Goal: Task Accomplishment & Management: Use online tool/utility

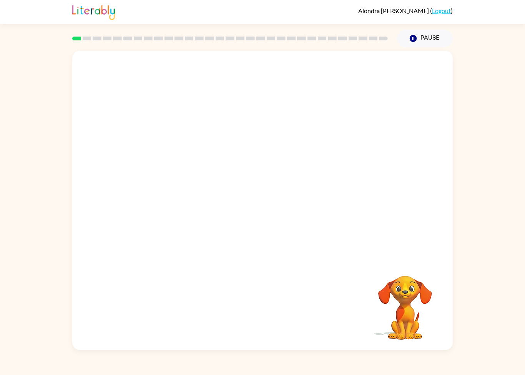
click at [416, 35] on icon "Pause" at bounding box center [413, 38] width 8 height 8
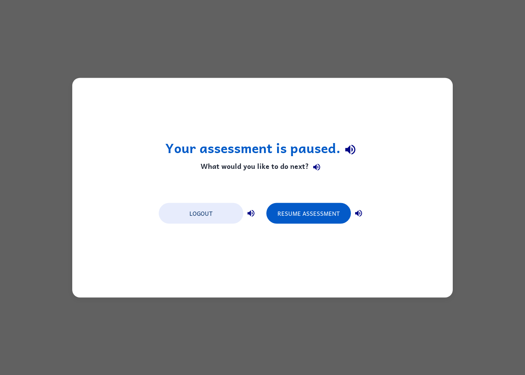
click at [525, 224] on div "Your assessment is paused. What would you like to do next? Logout Resume Assess…" at bounding box center [262, 187] width 525 height 375
click at [194, 210] on button "Logout" at bounding box center [201, 213] width 85 height 21
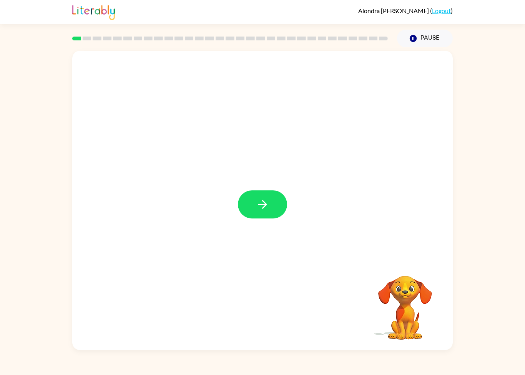
click at [260, 197] on button "button" at bounding box center [262, 204] width 49 height 28
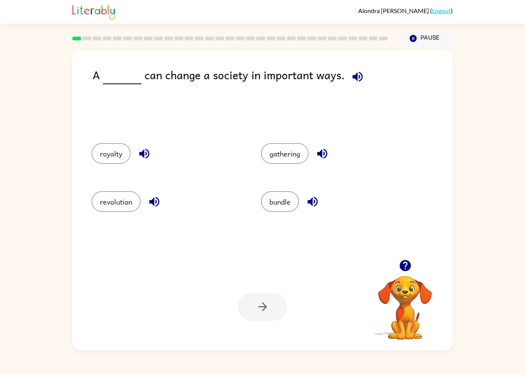
click at [522, 244] on div "A can change a society in important ways. royalty gathering revolution bundle Y…" at bounding box center [262, 198] width 525 height 303
click at [287, 142] on div "gathering" at bounding box center [332, 152] width 170 height 48
click at [121, 209] on button "revolution" at bounding box center [116, 201] width 49 height 21
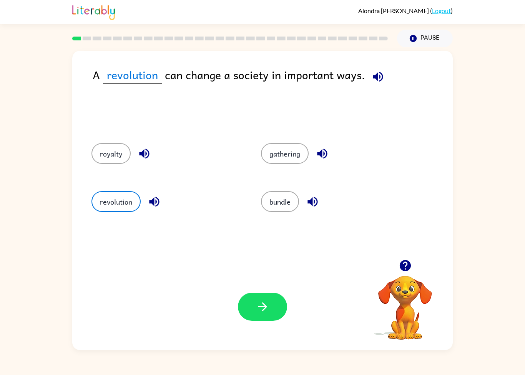
click at [289, 150] on button "gathering" at bounding box center [285, 153] width 48 height 21
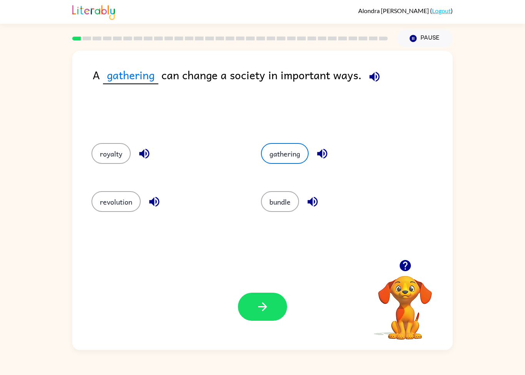
click at [265, 317] on button "button" at bounding box center [262, 307] width 49 height 28
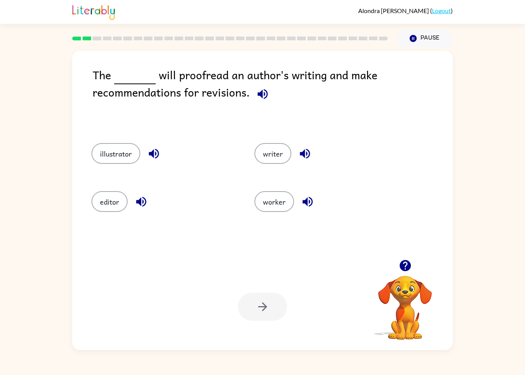
click at [130, 145] on button "illustrator" at bounding box center [116, 153] width 49 height 21
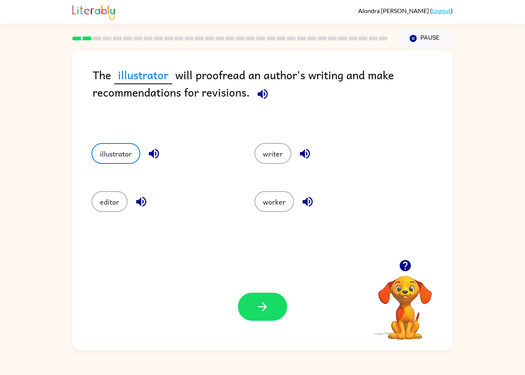
click at [276, 204] on button "worker" at bounding box center [275, 201] width 40 height 21
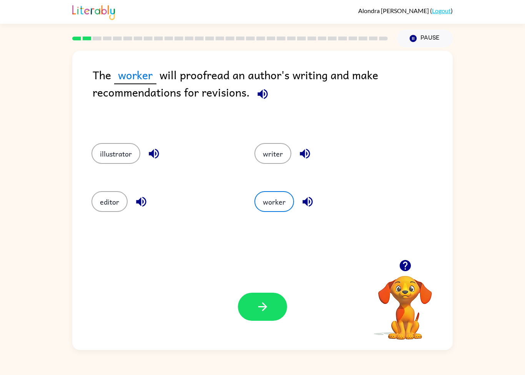
click at [127, 200] on button "editor" at bounding box center [110, 201] width 36 height 21
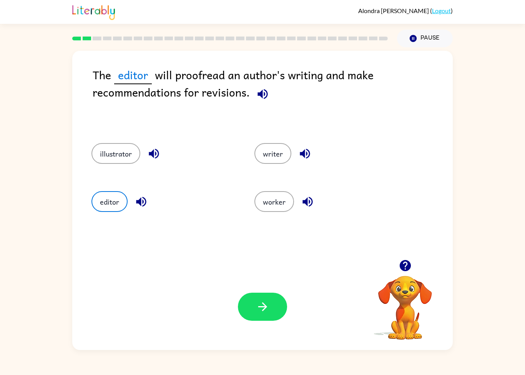
click at [262, 305] on icon "button" at bounding box center [262, 306] width 13 height 13
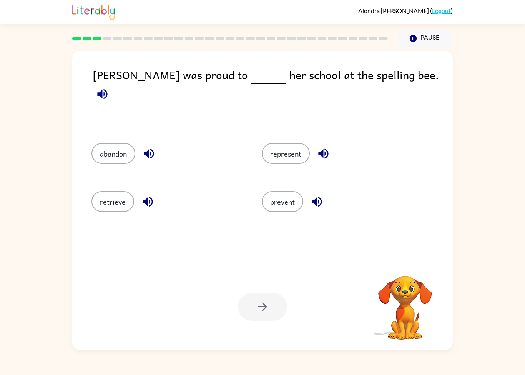
click at [299, 157] on button "represent" at bounding box center [286, 153] width 48 height 21
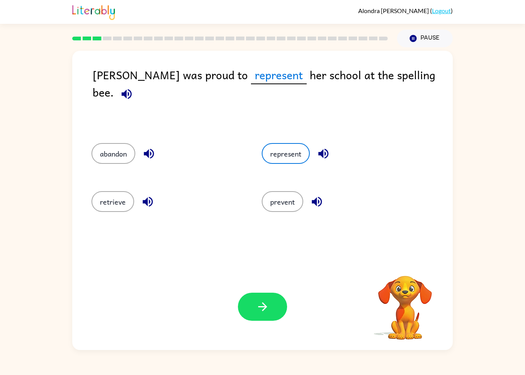
click at [267, 317] on button "button" at bounding box center [262, 307] width 49 height 28
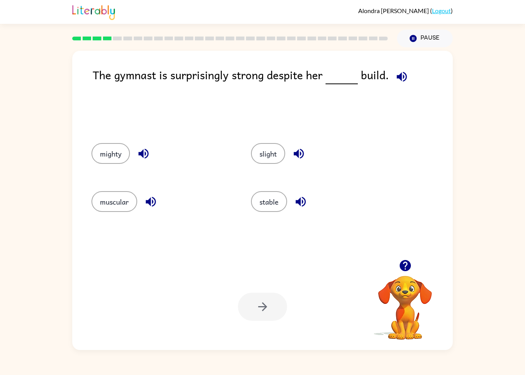
click at [270, 208] on button "stable" at bounding box center [269, 201] width 36 height 21
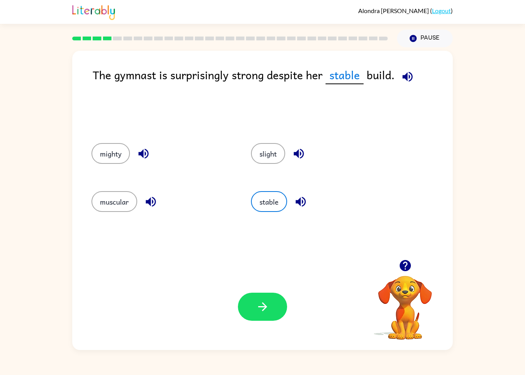
click at [274, 310] on button "button" at bounding box center [262, 307] width 49 height 28
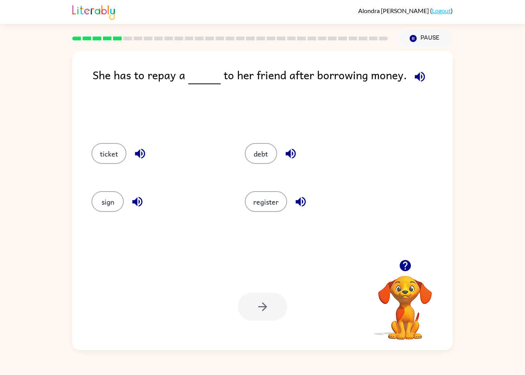
click at [262, 147] on button "debt" at bounding box center [261, 153] width 32 height 21
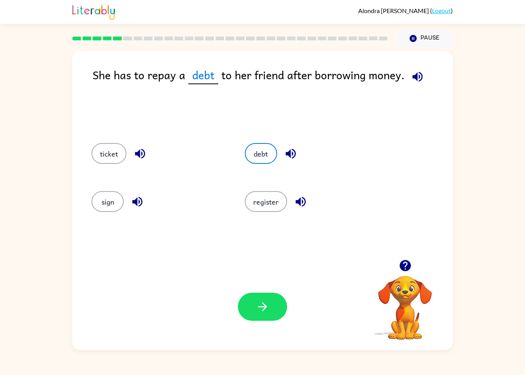
click at [259, 306] on icon "button" at bounding box center [262, 306] width 13 height 13
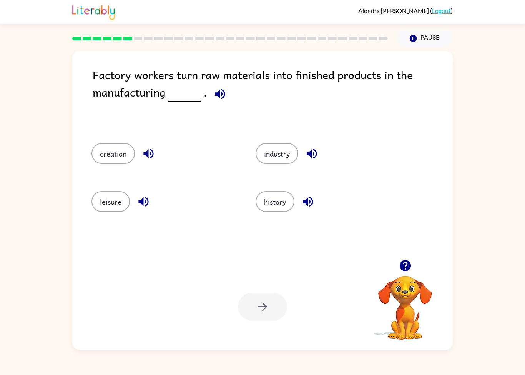
click at [108, 142] on div "creation" at bounding box center [159, 152] width 164 height 48
click at [113, 152] on button "creation" at bounding box center [113, 153] width 43 height 21
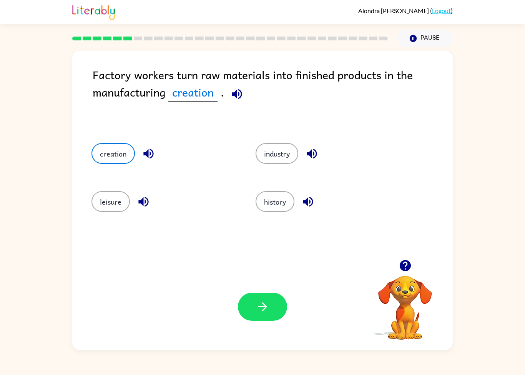
click at [252, 309] on button "button" at bounding box center [262, 307] width 49 height 28
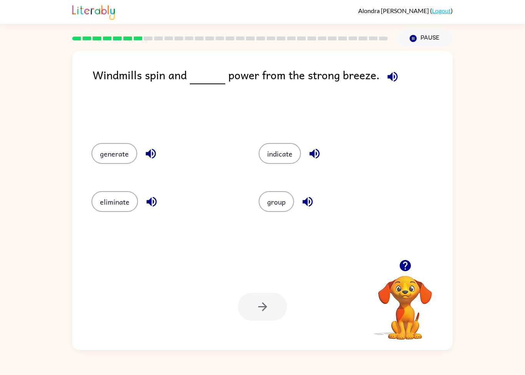
click at [88, 150] on div "generate" at bounding box center [160, 152] width 167 height 48
click at [105, 157] on button "generate" at bounding box center [115, 153] width 46 height 21
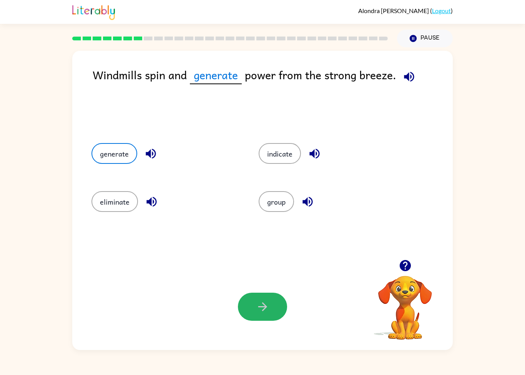
click at [265, 315] on button "button" at bounding box center [262, 307] width 49 height 28
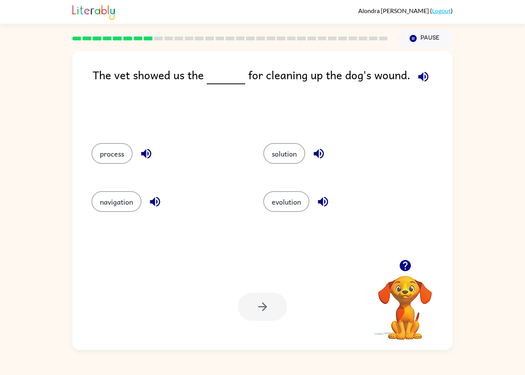
click at [276, 153] on button "solution" at bounding box center [285, 153] width 42 height 21
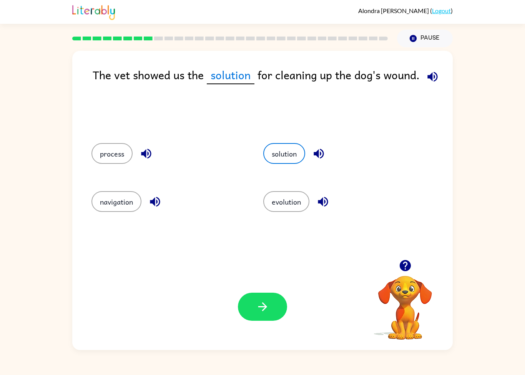
click at [108, 145] on button "process" at bounding box center [112, 153] width 41 height 21
click at [264, 312] on icon "button" at bounding box center [262, 306] width 13 height 13
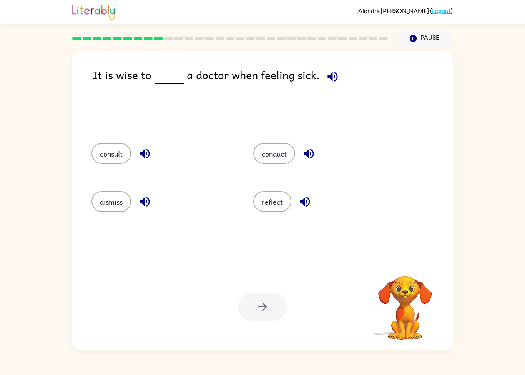
click at [227, 299] on div "Your browser must support playing .mp4 files to use Literably. Please try using…" at bounding box center [262, 307] width 381 height 87
click at [252, 302] on div at bounding box center [262, 307] width 49 height 28
click at [107, 146] on button "consult" at bounding box center [112, 153] width 40 height 21
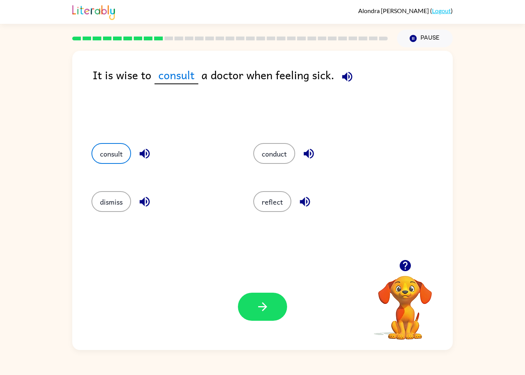
click at [263, 310] on icon "button" at bounding box center [262, 306] width 13 height 13
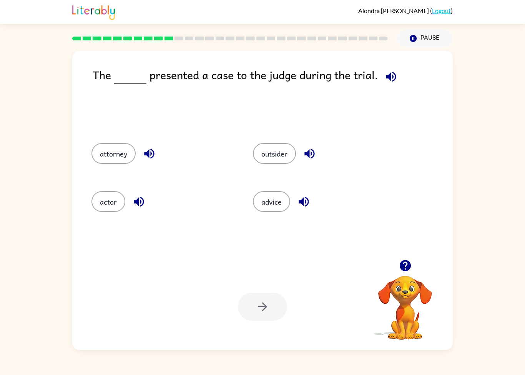
click at [125, 199] on button "actor" at bounding box center [109, 201] width 34 height 21
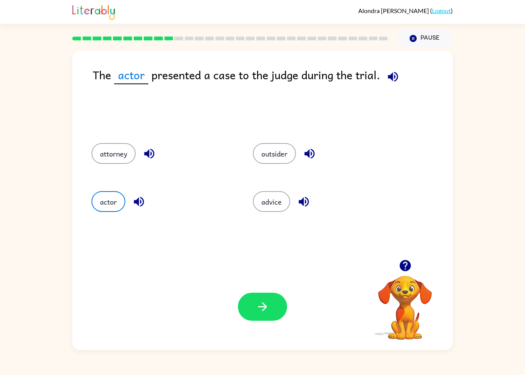
click at [289, 152] on button "outsider" at bounding box center [274, 153] width 43 height 21
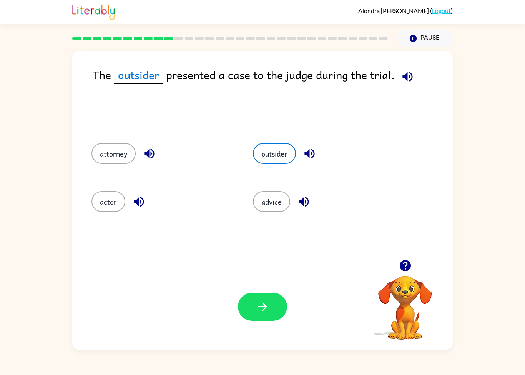
click at [265, 305] on icon "button" at bounding box center [262, 306] width 9 height 9
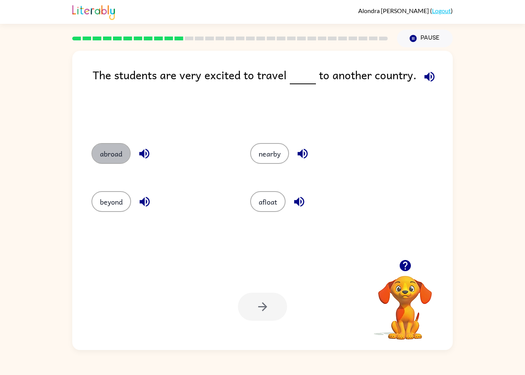
click at [101, 155] on button "abroad" at bounding box center [111, 153] width 39 height 21
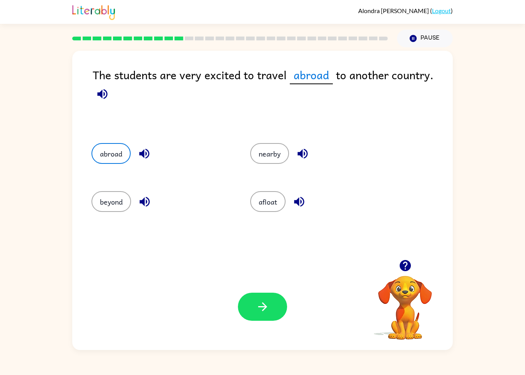
click at [269, 296] on button "button" at bounding box center [262, 307] width 49 height 28
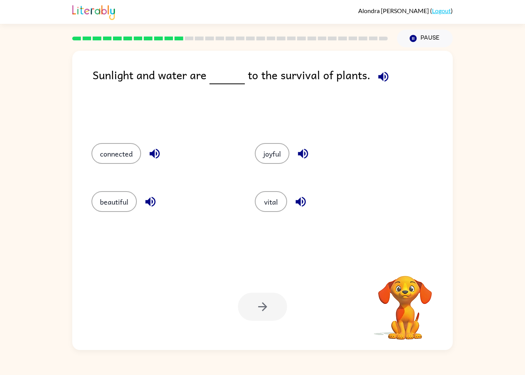
click at [249, 315] on div at bounding box center [262, 307] width 49 height 28
click at [115, 156] on button "connected" at bounding box center [117, 153] width 50 height 21
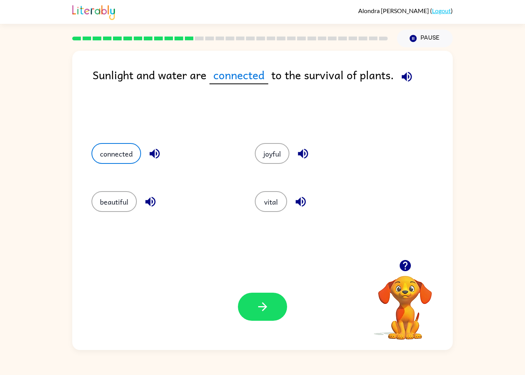
click at [261, 307] on icon "button" at bounding box center [262, 306] width 13 height 13
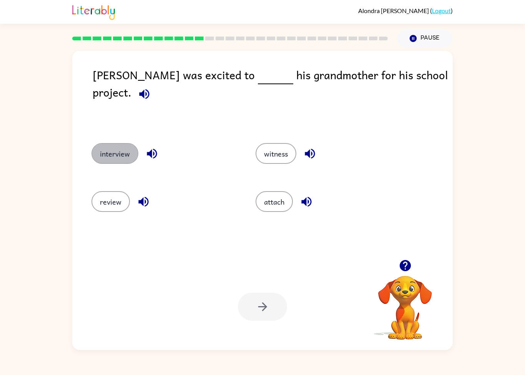
click at [114, 163] on button "interview" at bounding box center [115, 153] width 47 height 21
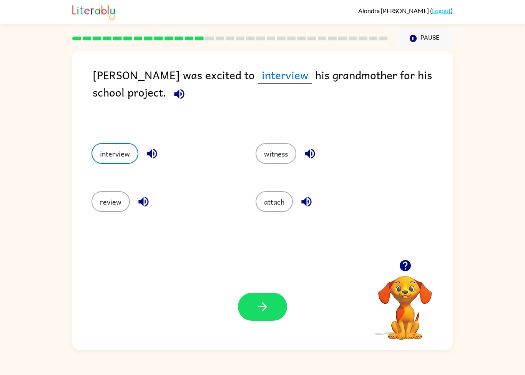
click at [249, 310] on button "button" at bounding box center [262, 307] width 49 height 28
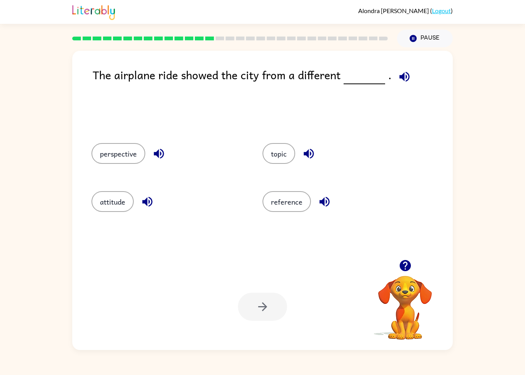
click at [122, 141] on div "perspective" at bounding box center [162, 152] width 171 height 48
click at [135, 168] on div "perspective" at bounding box center [162, 152] width 171 height 48
click at [120, 163] on button "perspective" at bounding box center [119, 153] width 54 height 21
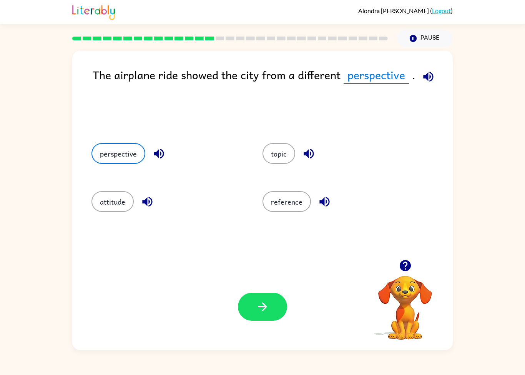
click at [257, 319] on button "button" at bounding box center [262, 307] width 49 height 28
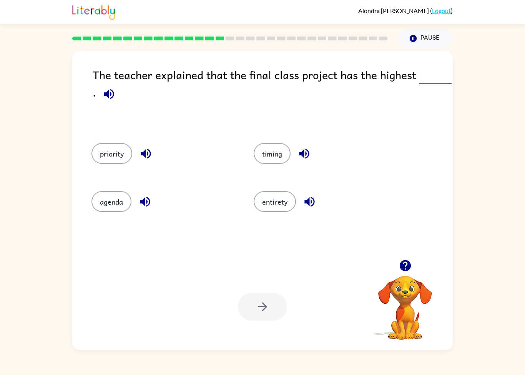
click at [109, 143] on button "priority" at bounding box center [112, 153] width 41 height 21
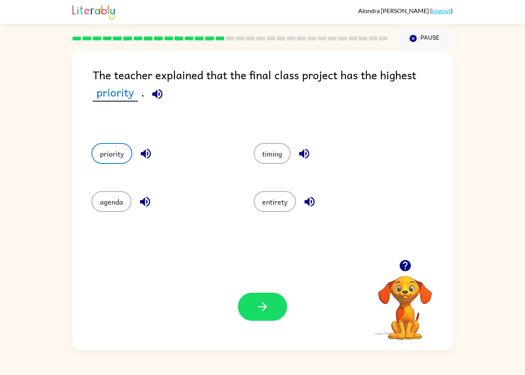
click at [256, 300] on button "button" at bounding box center [262, 307] width 49 height 28
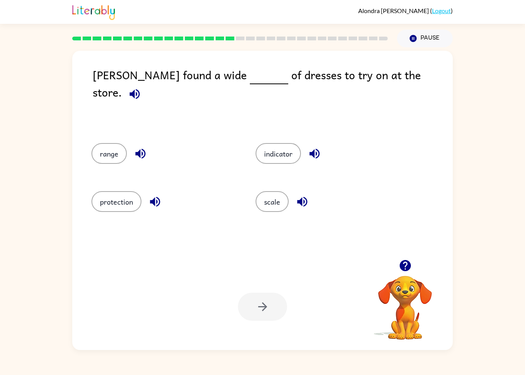
click at [115, 151] on button "range" at bounding box center [109, 153] width 35 height 21
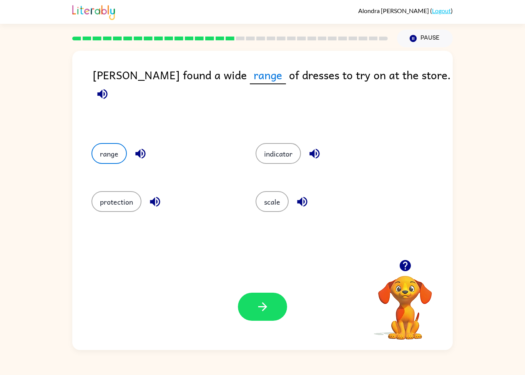
click at [269, 308] on icon "button" at bounding box center [262, 306] width 13 height 13
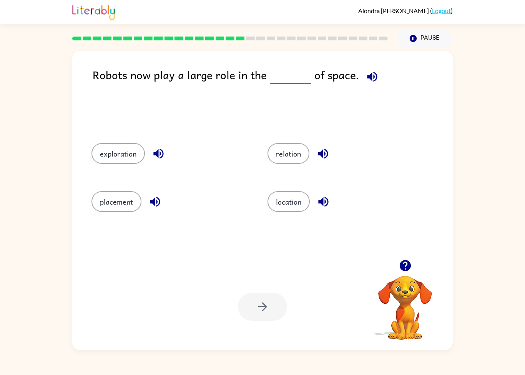
click at [125, 192] on button "placement" at bounding box center [117, 201] width 50 height 21
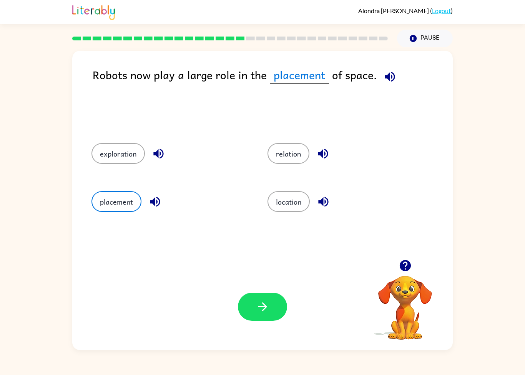
click at [286, 156] on button "relation" at bounding box center [289, 153] width 42 height 21
click at [294, 194] on button "location" at bounding box center [289, 201] width 42 height 21
click at [266, 320] on button "button" at bounding box center [262, 307] width 49 height 28
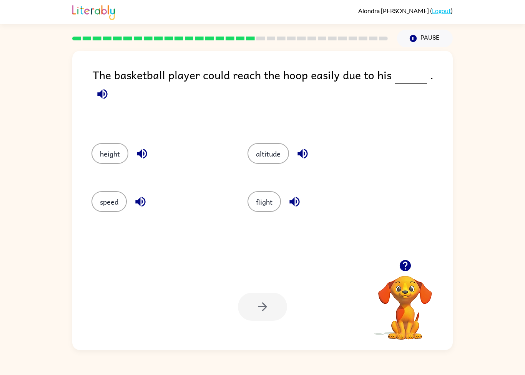
click at [108, 146] on button "height" at bounding box center [110, 153] width 37 height 21
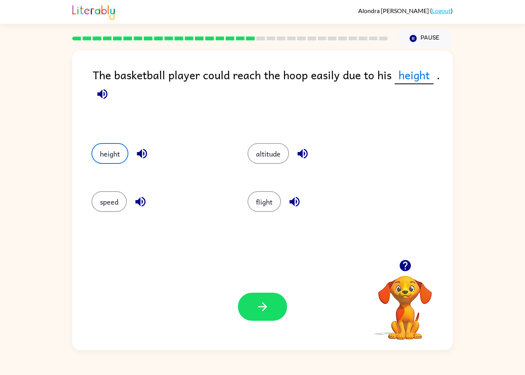
click at [248, 317] on button "button" at bounding box center [262, 307] width 49 height 28
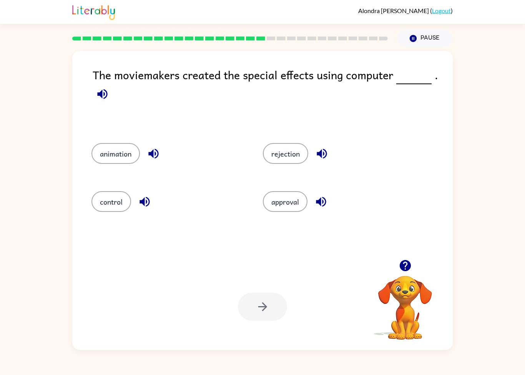
click at [111, 149] on button "animation" at bounding box center [116, 153] width 48 height 21
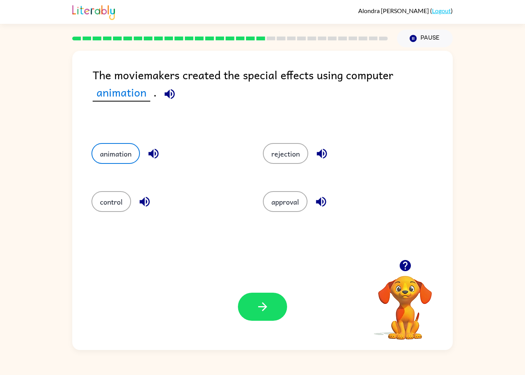
click at [266, 304] on icon "button" at bounding box center [262, 306] width 13 height 13
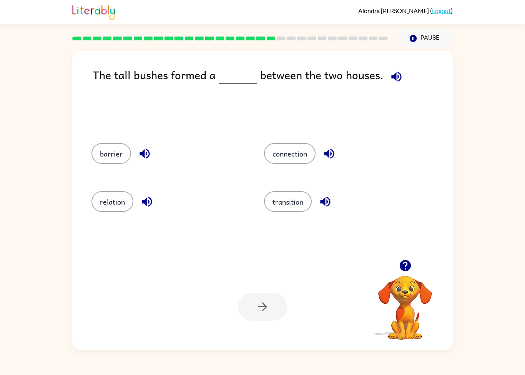
click at [113, 150] on button "barrier" at bounding box center [112, 153] width 40 height 21
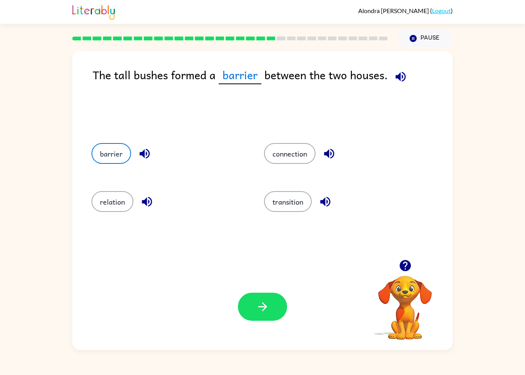
click at [269, 311] on icon "button" at bounding box center [262, 306] width 13 height 13
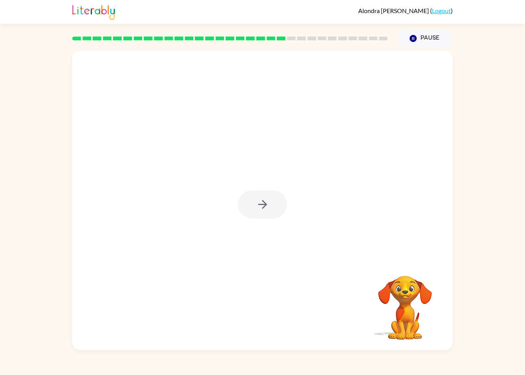
click at [255, 206] on div at bounding box center [262, 204] width 49 height 28
click at [279, 209] on div at bounding box center [262, 204] width 49 height 28
click at [269, 199] on div at bounding box center [262, 204] width 49 height 28
click at [264, 203] on div at bounding box center [262, 204] width 49 height 28
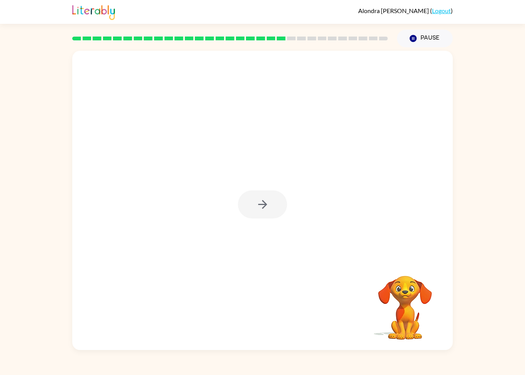
click at [264, 203] on div at bounding box center [262, 204] width 49 height 28
click at [266, 200] on div at bounding box center [262, 204] width 49 height 28
click at [266, 199] on div at bounding box center [262, 204] width 49 height 28
click at [439, 21] on div "[PERSON_NAME] ( Logout )" at bounding box center [262, 12] width 381 height 24
click at [438, 12] on link "Logout" at bounding box center [441, 10] width 19 height 7
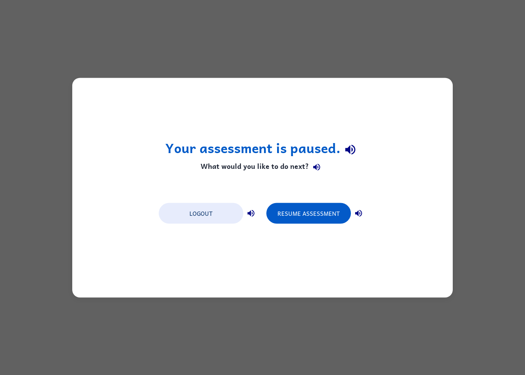
click at [220, 215] on button "Logout" at bounding box center [201, 213] width 85 height 21
